Goal: Entertainment & Leisure: Consume media (video, audio)

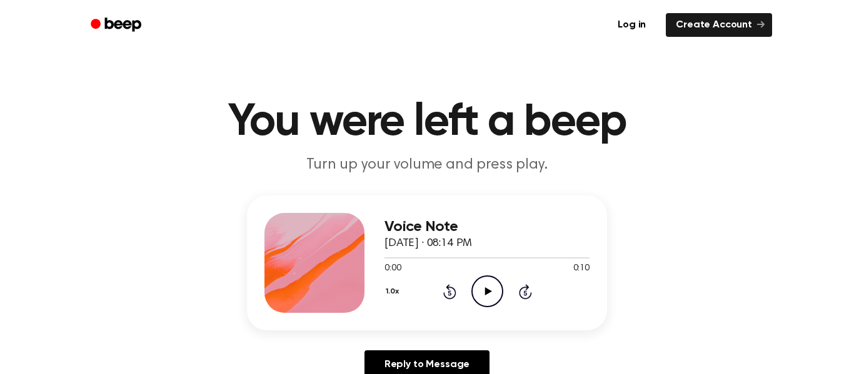
click at [485, 287] on icon "Play Audio" at bounding box center [487, 292] width 32 height 32
click at [485, 287] on icon "Pause Audio" at bounding box center [487, 292] width 32 height 32
click at [485, 287] on icon "Play Audio" at bounding box center [487, 292] width 32 height 32
click at [449, 293] on icon at bounding box center [448, 293] width 3 height 5
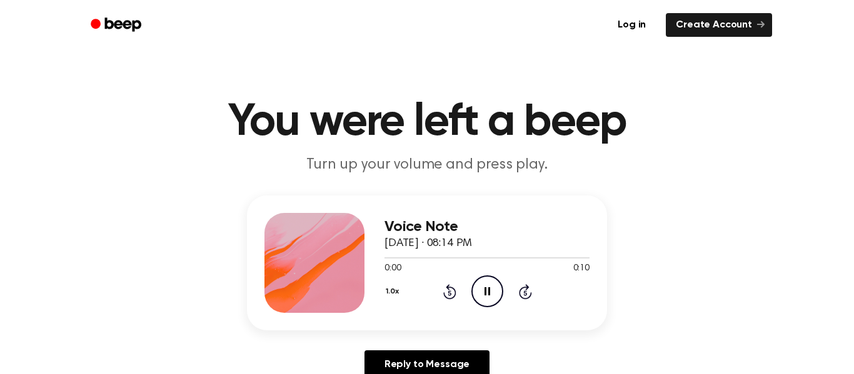
click at [450, 291] on icon "Rewind 5 seconds" at bounding box center [449, 292] width 14 height 16
click at [492, 293] on icon "Pause Audio" at bounding box center [487, 292] width 32 height 32
click at [488, 296] on icon "Play Audio" at bounding box center [487, 292] width 32 height 32
click at [452, 297] on icon at bounding box center [449, 291] width 13 height 15
click at [449, 293] on icon at bounding box center [448, 293] width 3 height 5
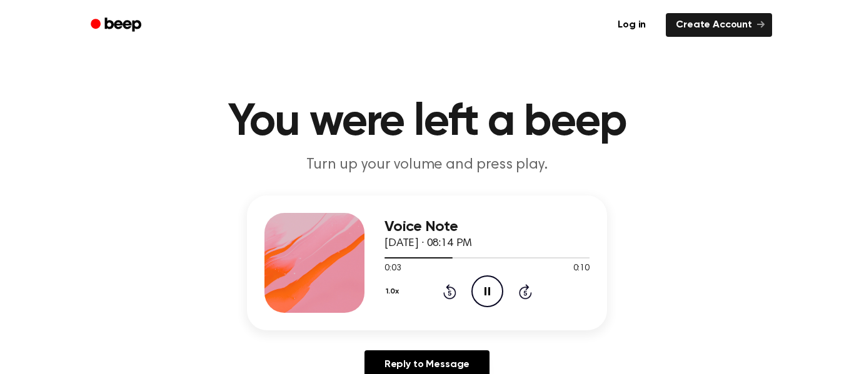
click at [452, 286] on icon "Rewind 5 seconds" at bounding box center [449, 292] width 14 height 16
click at [495, 292] on icon "Pause Audio" at bounding box center [487, 292] width 32 height 32
click at [449, 293] on icon at bounding box center [448, 293] width 3 height 5
click at [491, 291] on icon "Play Audio" at bounding box center [487, 292] width 32 height 32
click at [485, 292] on icon at bounding box center [487, 291] width 6 height 8
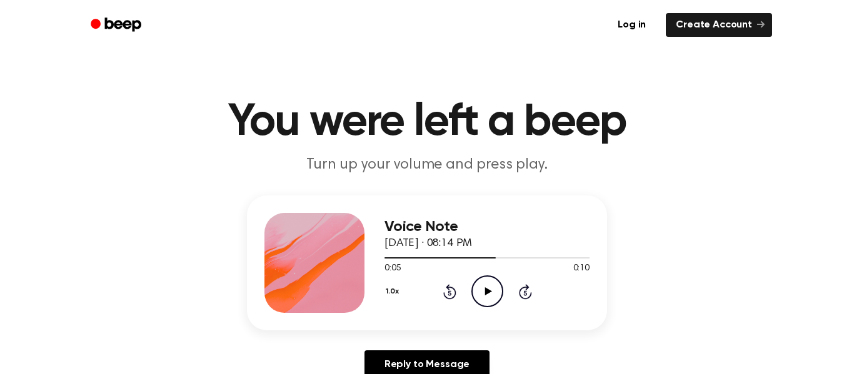
click at [447, 294] on icon "Rewind 5 seconds" at bounding box center [449, 292] width 14 height 16
click at [479, 299] on icon "Play Audio" at bounding box center [487, 292] width 32 height 32
click at [479, 299] on icon "Pause Audio" at bounding box center [487, 292] width 32 height 32
click at [479, 299] on icon "Play Audio" at bounding box center [487, 292] width 32 height 32
click at [479, 299] on icon "Pause Audio" at bounding box center [487, 292] width 32 height 32
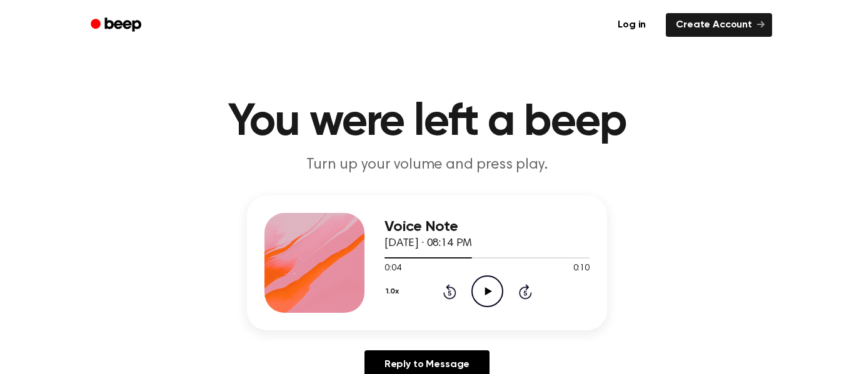
click at [490, 286] on icon "Play Audio" at bounding box center [487, 292] width 32 height 32
click at [487, 292] on icon "Pause Audio" at bounding box center [487, 292] width 32 height 32
click at [489, 291] on icon at bounding box center [487, 291] width 7 height 8
click at [489, 297] on icon "Pause Audio" at bounding box center [487, 292] width 32 height 32
click at [486, 301] on icon "Play Audio" at bounding box center [487, 292] width 32 height 32
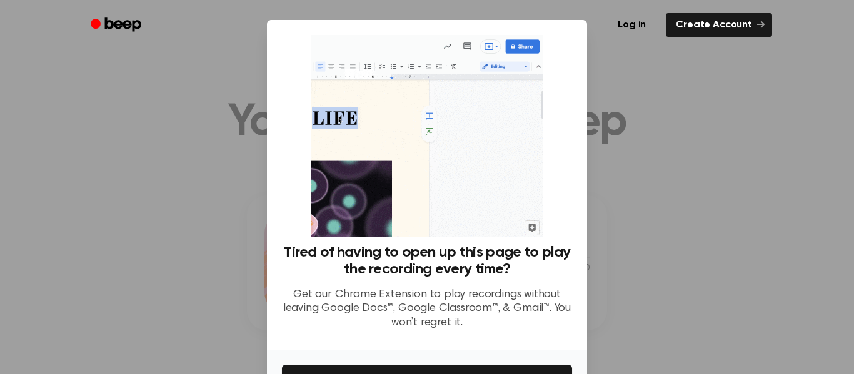
click at [655, 205] on div at bounding box center [427, 187] width 854 height 374
click at [672, 205] on div at bounding box center [427, 187] width 854 height 374
click at [720, 179] on div at bounding box center [427, 187] width 854 height 374
click at [697, 24] on link "Create Account" at bounding box center [718, 25] width 106 height 24
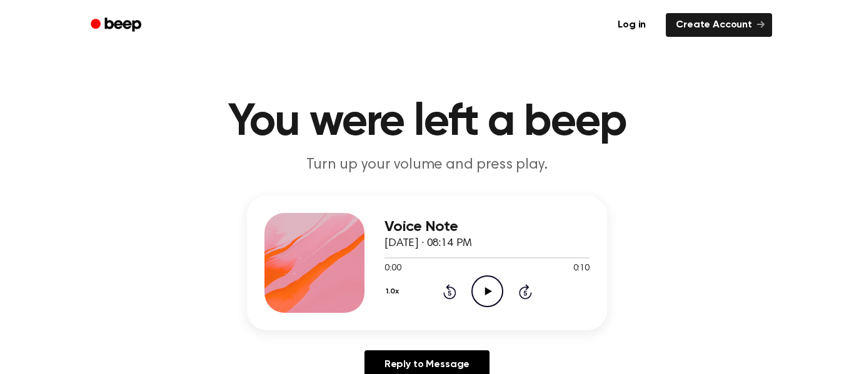
click at [484, 290] on icon "Play Audio" at bounding box center [487, 292] width 32 height 32
click at [484, 290] on icon at bounding box center [487, 291] width 6 height 8
click at [484, 290] on icon "Play Audio" at bounding box center [487, 292] width 32 height 32
click at [484, 290] on icon at bounding box center [487, 291] width 6 height 8
click at [449, 293] on icon at bounding box center [448, 293] width 3 height 5
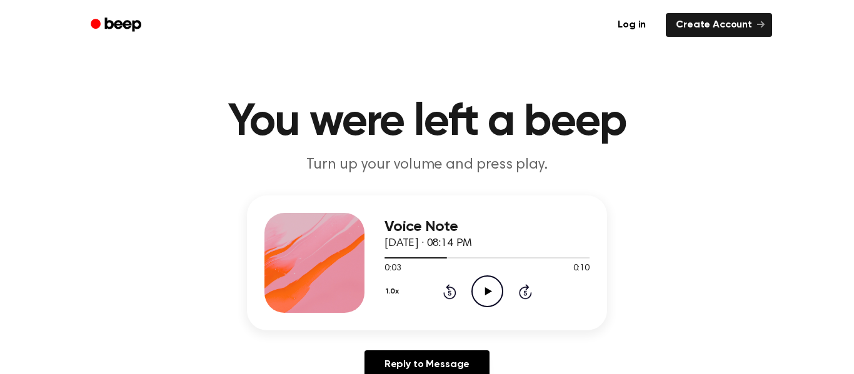
click at [487, 302] on icon "Play Audio" at bounding box center [487, 292] width 32 height 32
click at [487, 292] on icon "Pause Audio" at bounding box center [487, 292] width 32 height 32
click at [492, 293] on icon "Play Audio" at bounding box center [487, 292] width 32 height 32
click at [497, 299] on icon "Pause Audio" at bounding box center [487, 292] width 32 height 32
click at [487, 285] on icon "Play Audio" at bounding box center [487, 292] width 32 height 32
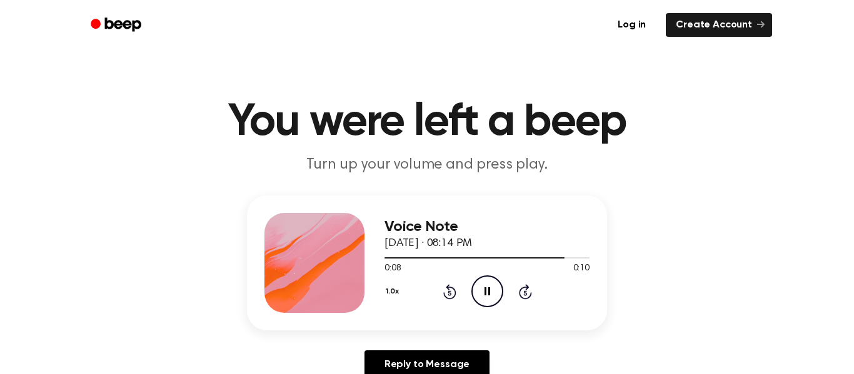
click at [449, 293] on icon at bounding box center [448, 293] width 3 height 5
click at [487, 296] on icon "Pause Audio" at bounding box center [487, 292] width 32 height 32
